Goal: Navigation & Orientation: Find specific page/section

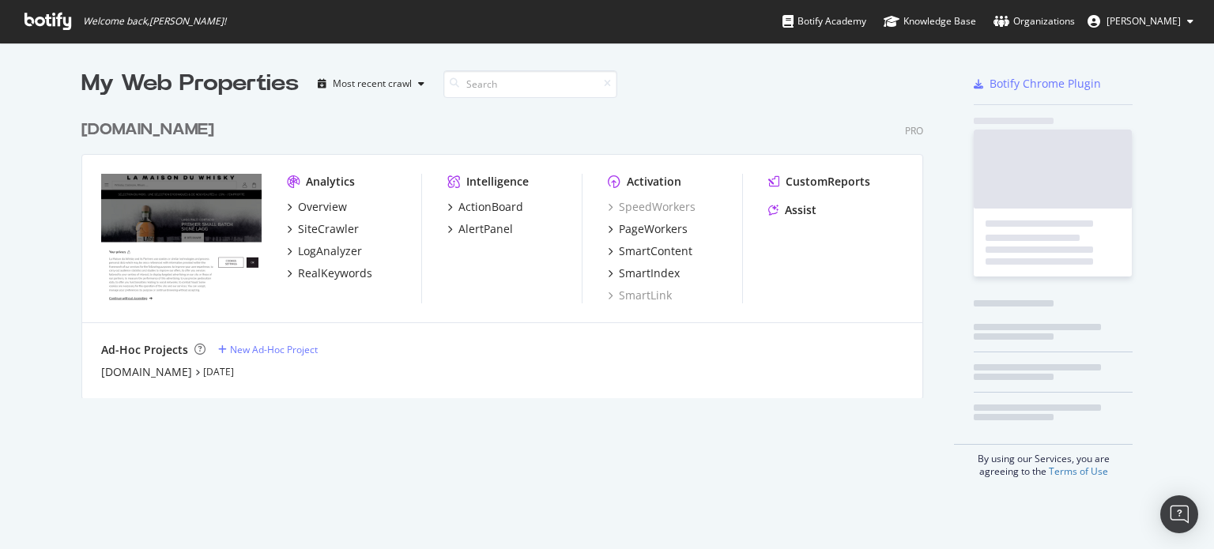
scroll to position [538, 1190]
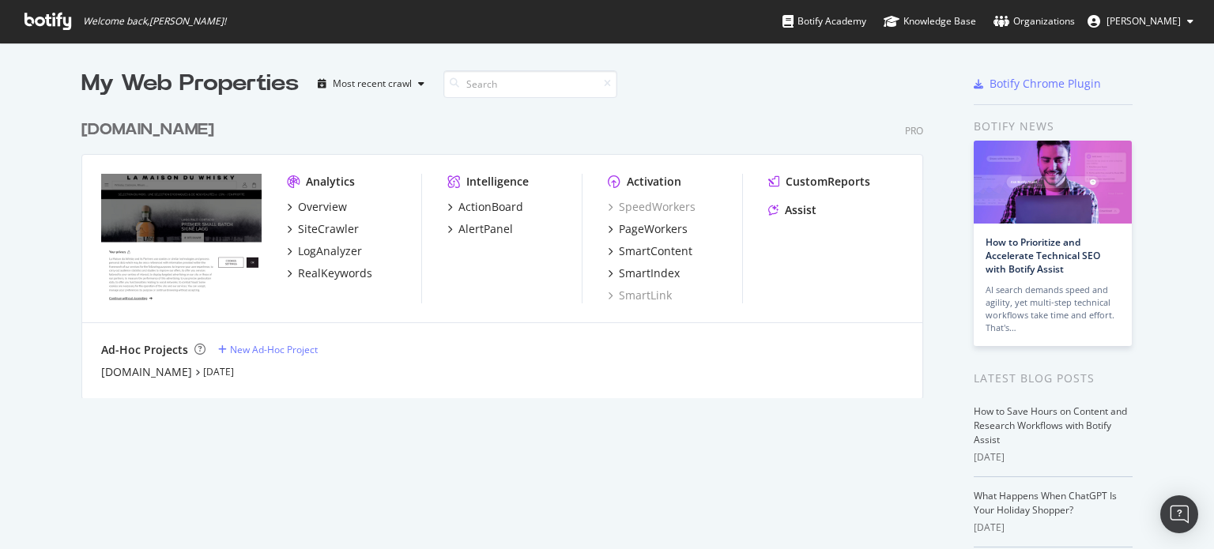
click at [653, 72] on div "My Web Properties Most recent crawl" at bounding box center [455, 84] width 749 height 32
click at [1028, 21] on div "Organizations" at bounding box center [1034, 21] width 81 height 16
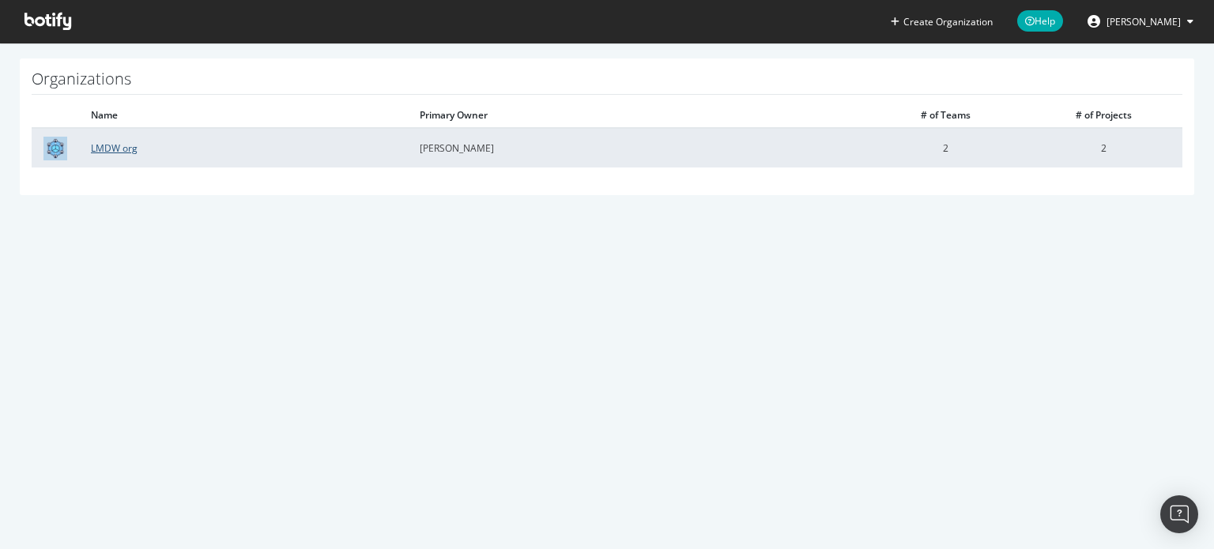
click at [104, 149] on link "LMDW org" at bounding box center [114, 147] width 47 height 13
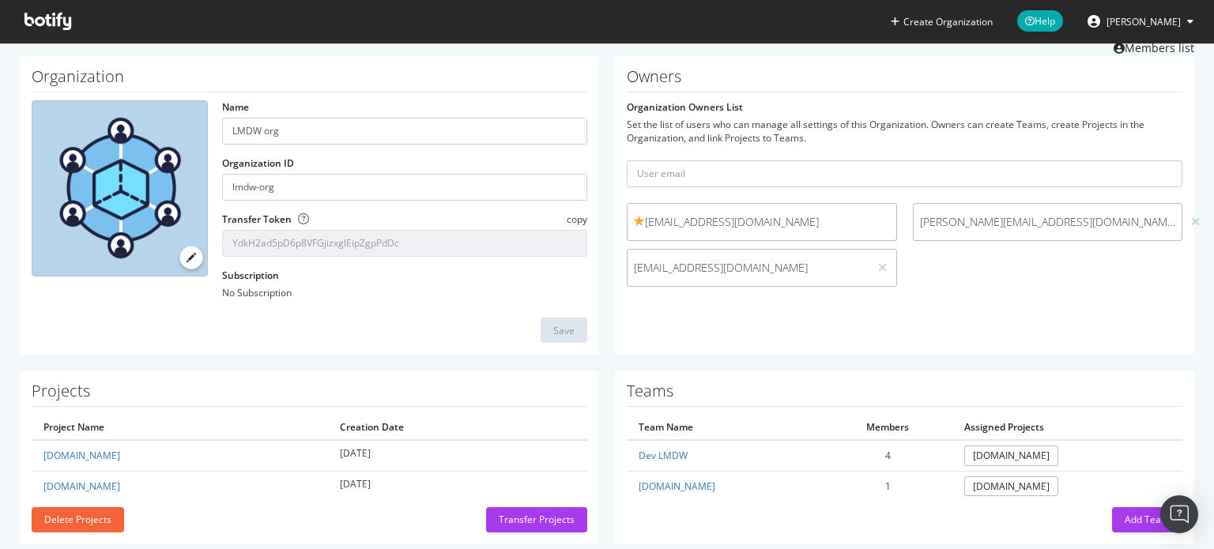
scroll to position [77, 0]
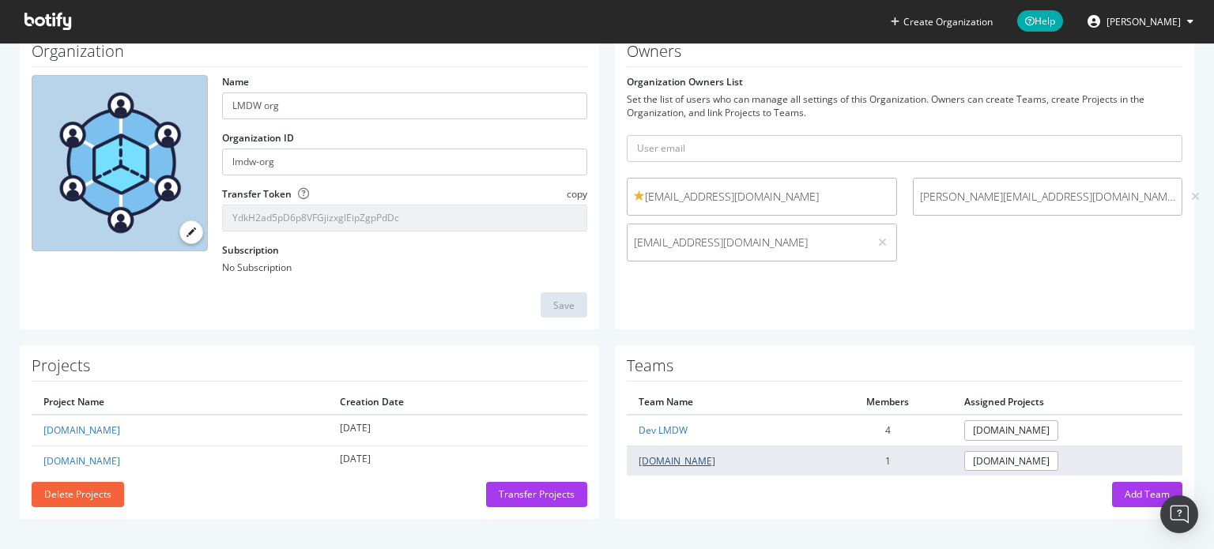
click at [651, 459] on link "[DOMAIN_NAME]" at bounding box center [677, 461] width 77 height 13
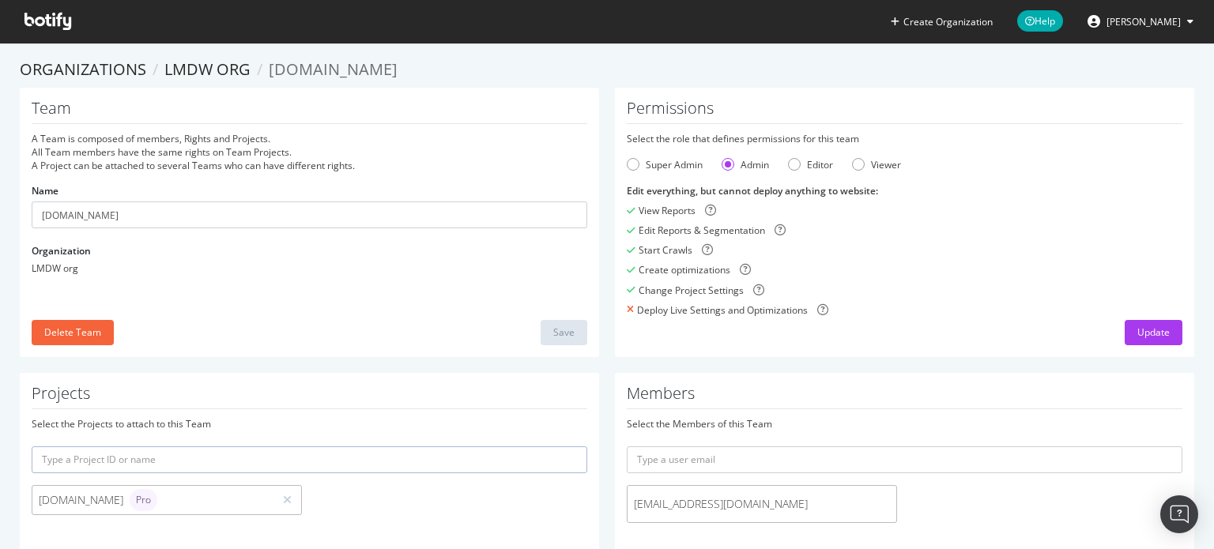
click at [53, 28] on icon at bounding box center [48, 21] width 47 height 17
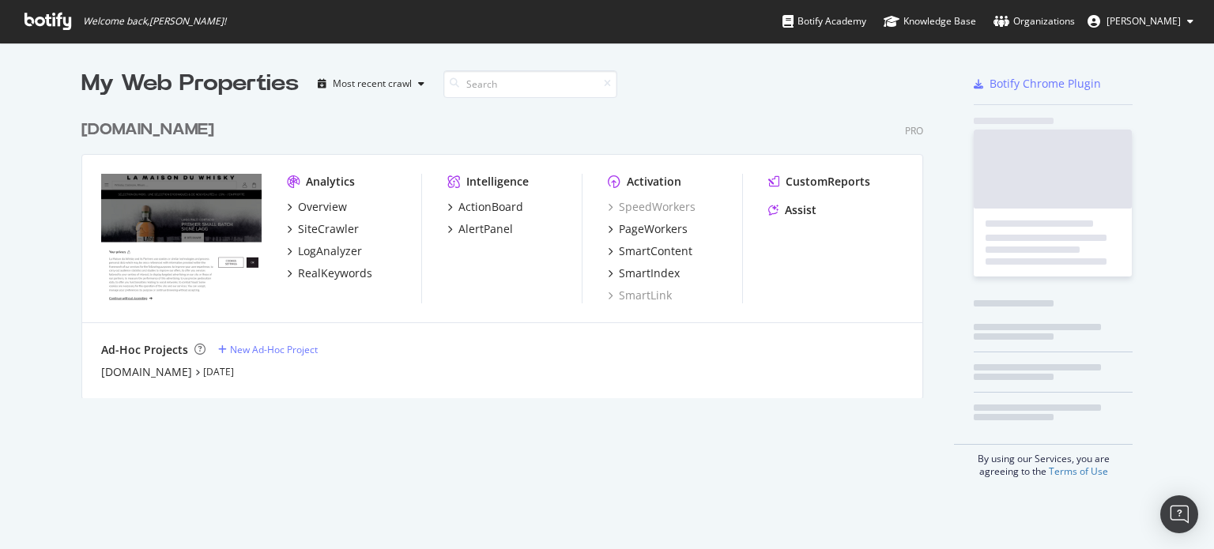
scroll to position [286, 843]
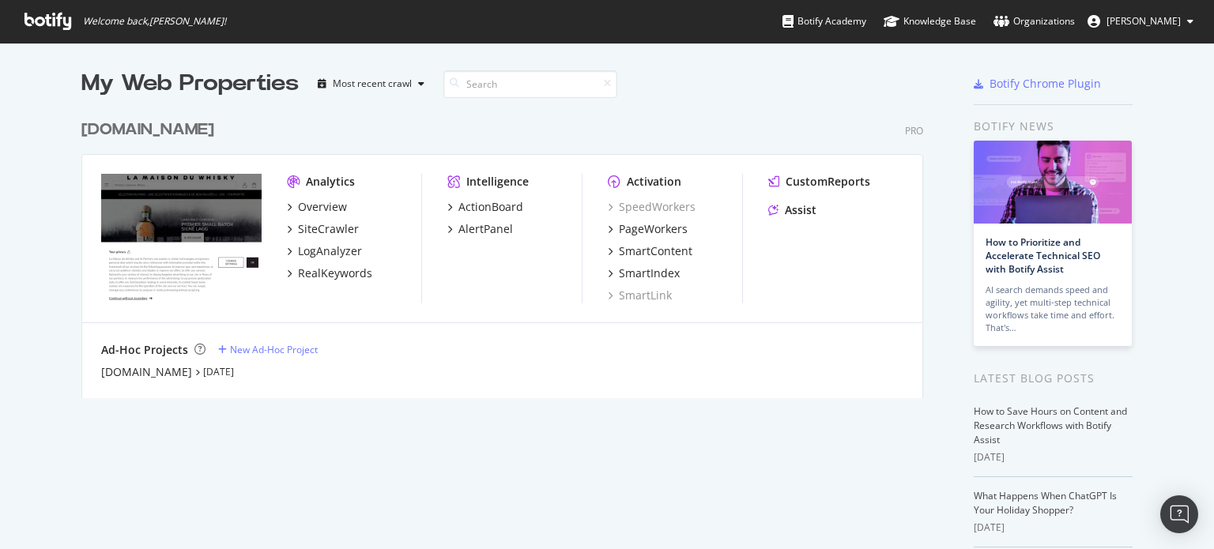
click at [59, 26] on icon at bounding box center [48, 21] width 47 height 17
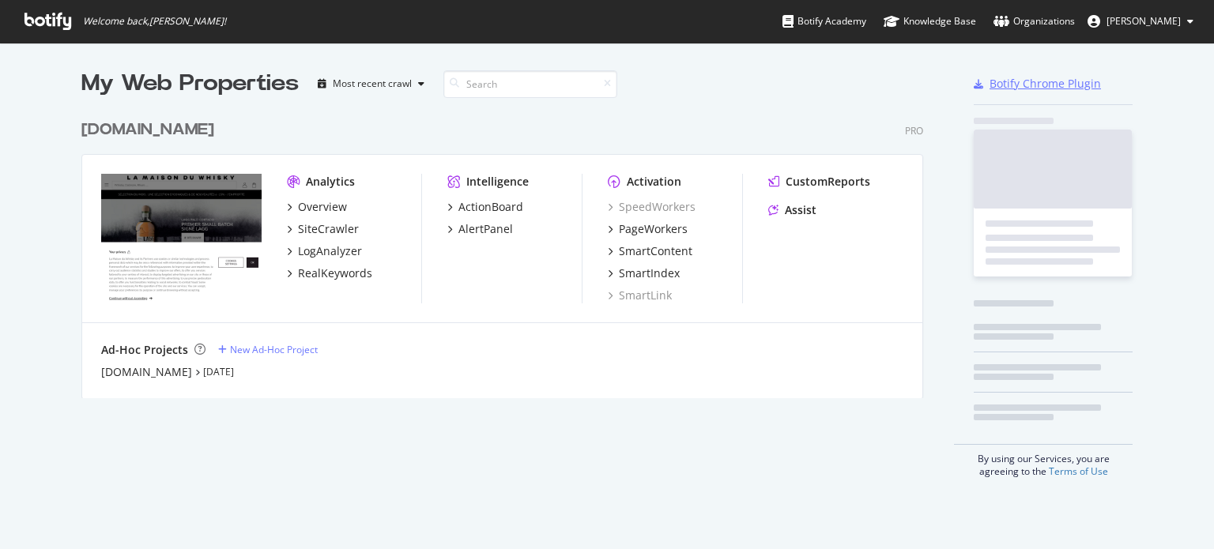
scroll to position [538, 1190]
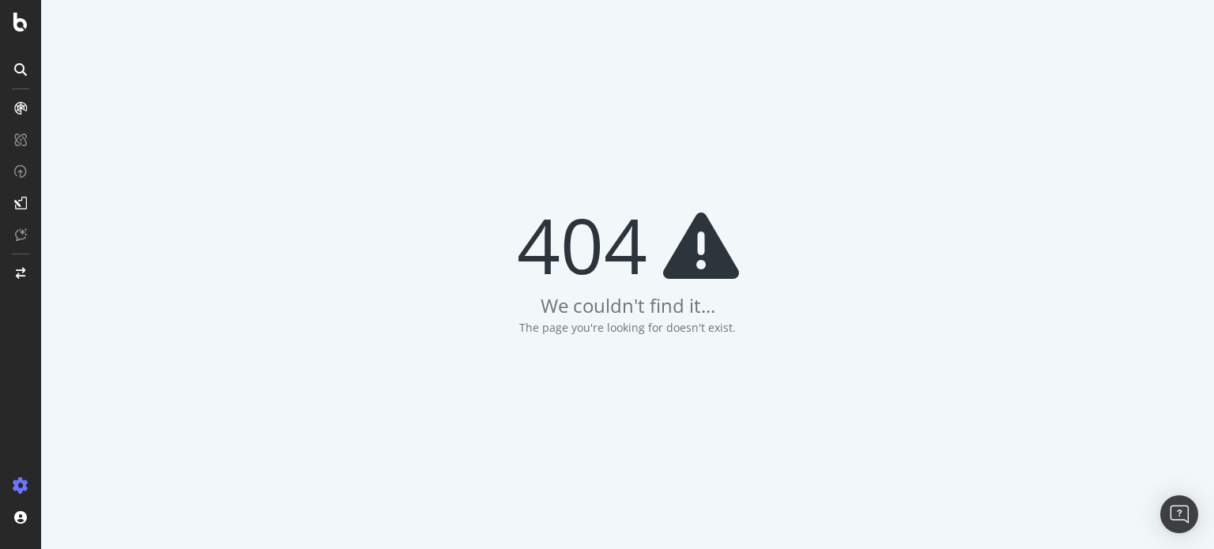
click at [24, 476] on div at bounding box center [21, 485] width 38 height 25
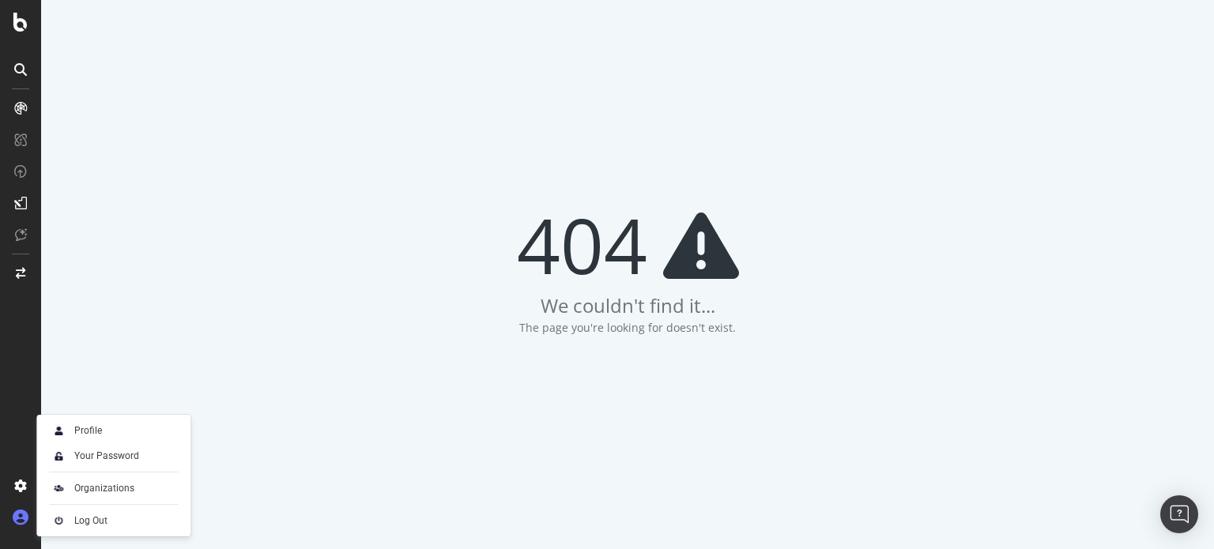
click at [21, 515] on icon at bounding box center [21, 518] width 16 height 16
click at [95, 482] on div "Organizations" at bounding box center [113, 488] width 141 height 22
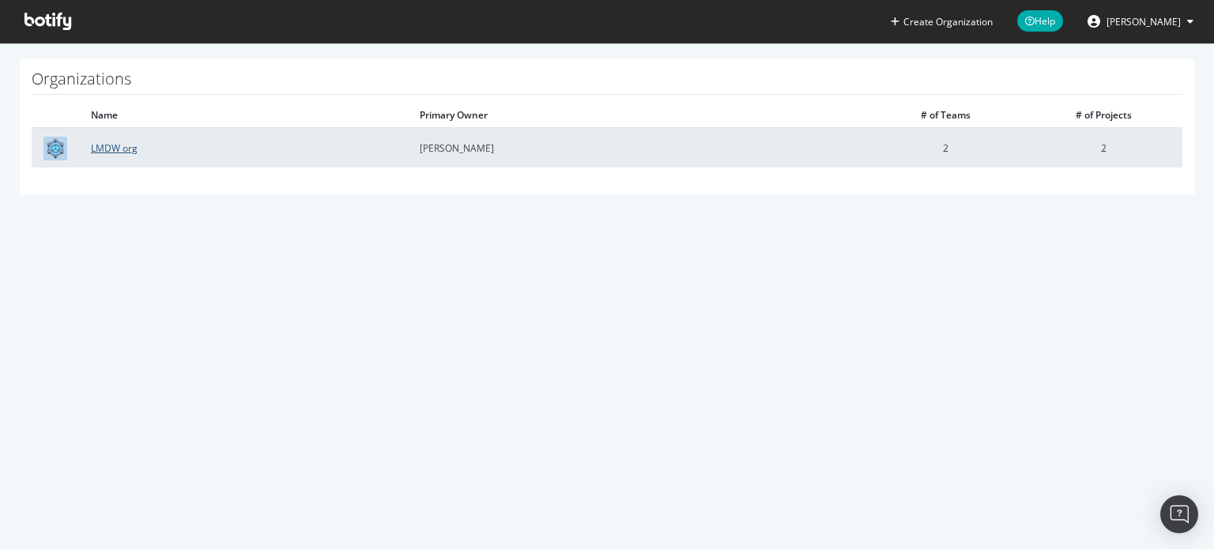
click at [108, 150] on link "LMDW org" at bounding box center [114, 147] width 47 height 13
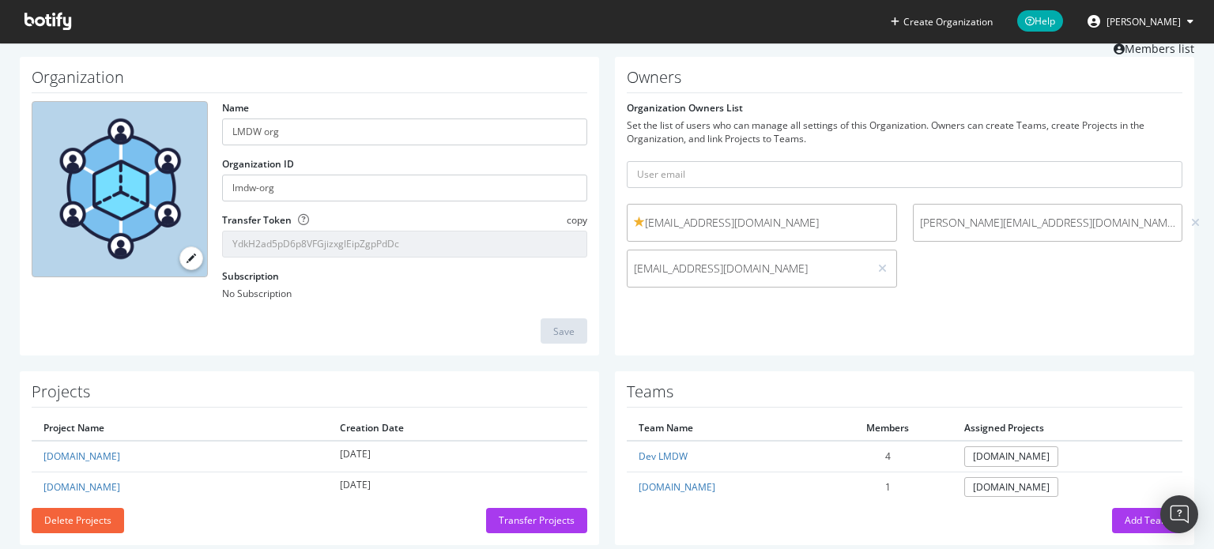
scroll to position [77, 0]
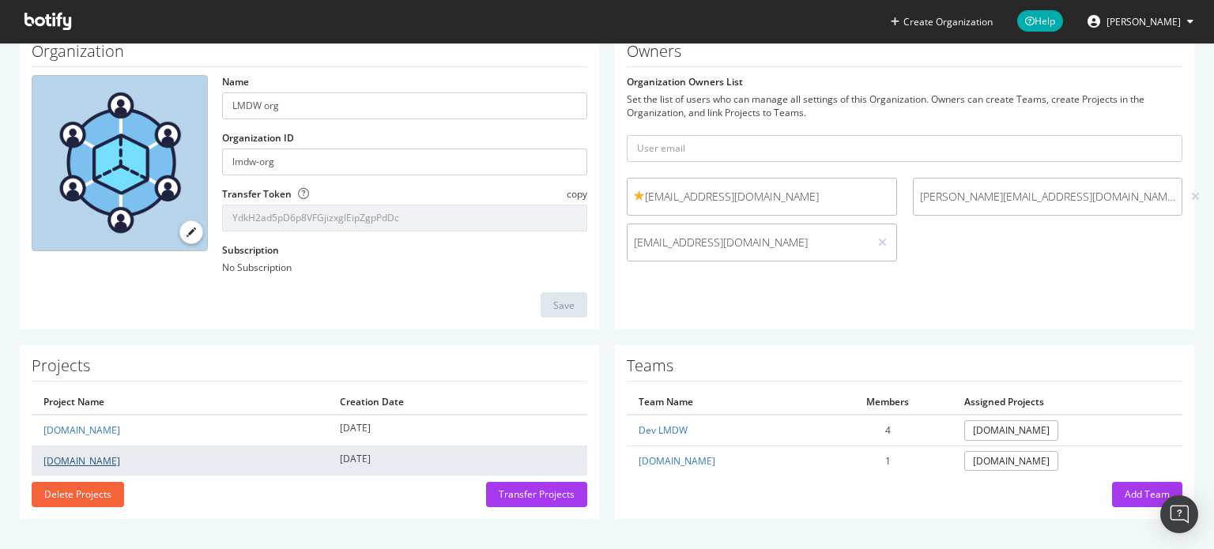
click at [63, 461] on link "[DOMAIN_NAME]" at bounding box center [81, 461] width 77 height 13
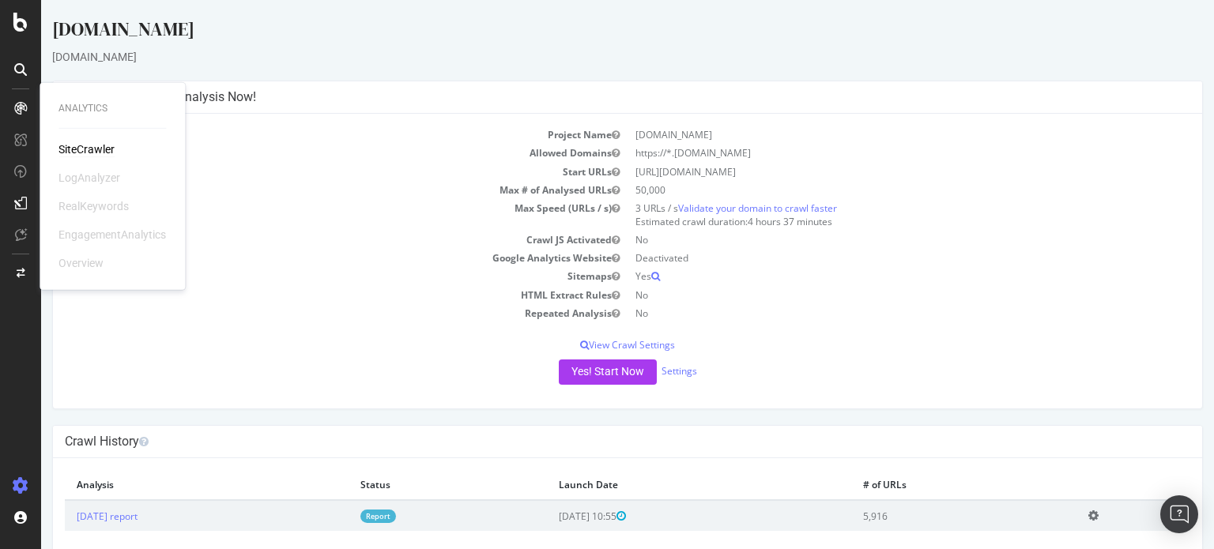
click at [85, 156] on div "SiteCrawler" at bounding box center [86, 149] width 56 height 16
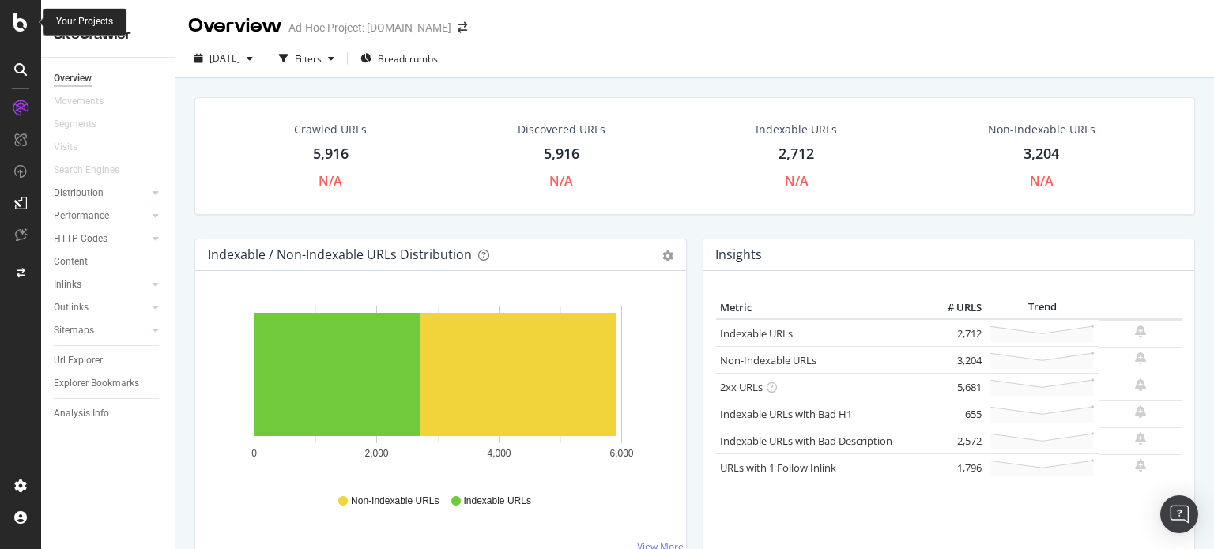
click at [22, 30] on icon at bounding box center [20, 22] width 14 height 19
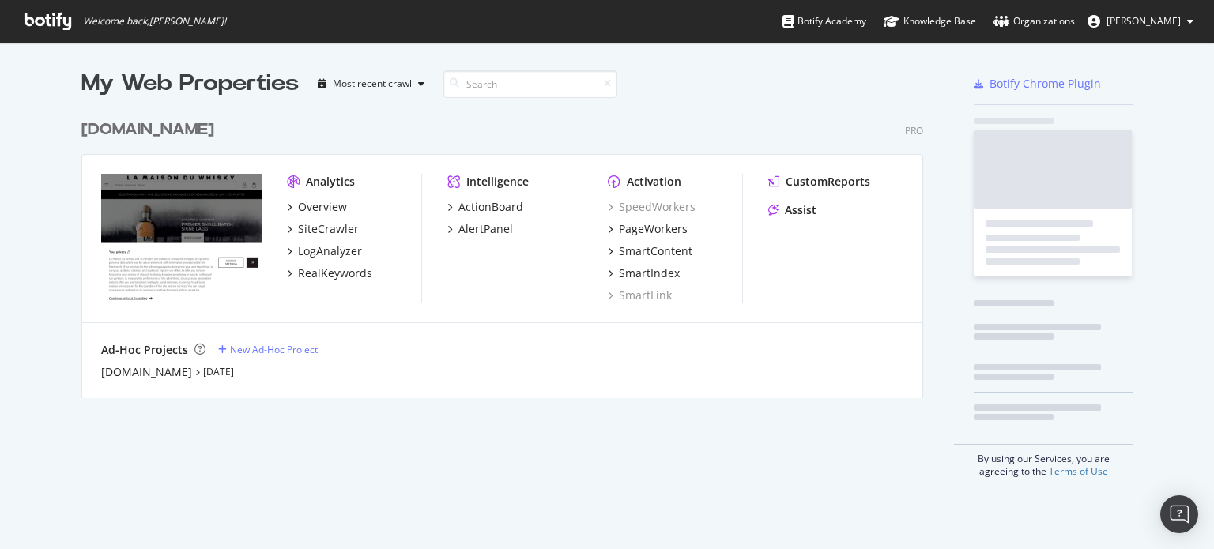
scroll to position [538, 1190]
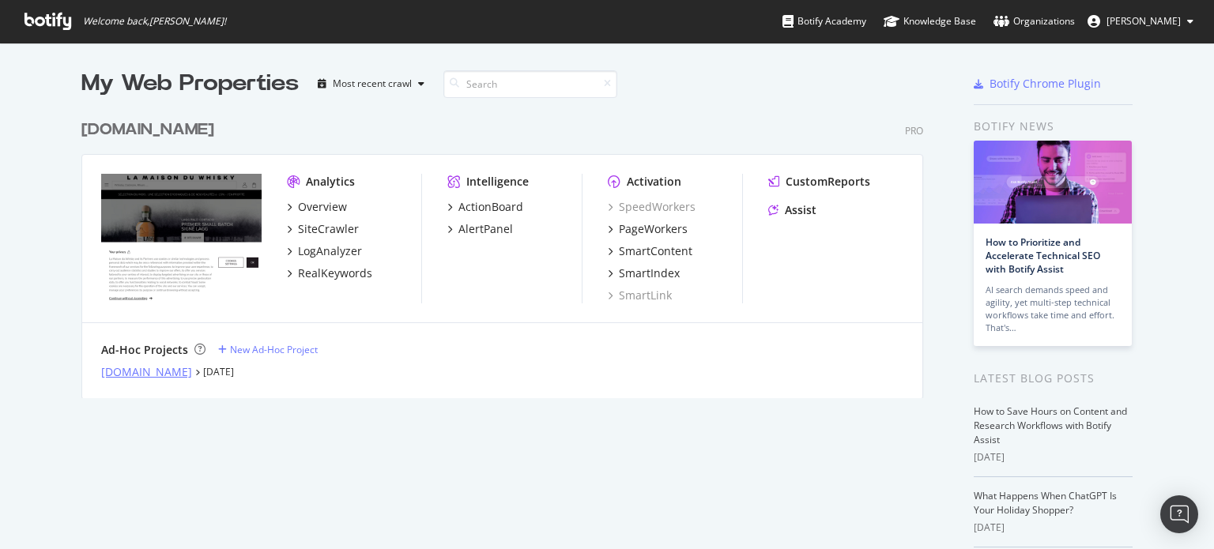
click at [118, 366] on div "[DOMAIN_NAME]" at bounding box center [146, 372] width 91 height 16
